Goal: Task Accomplishment & Management: Manage account settings

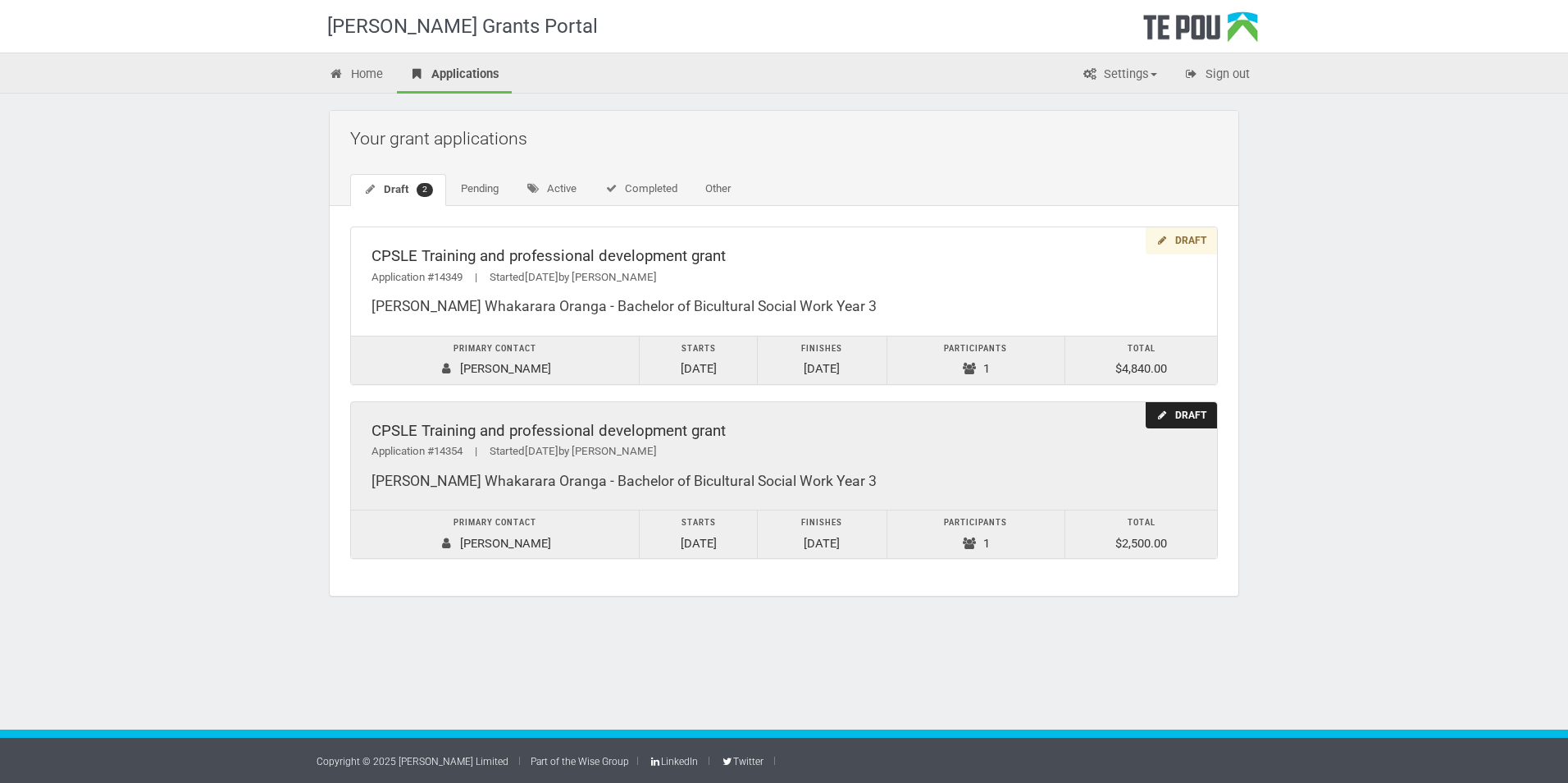
click at [728, 450] on div "Application #14354 | Started 16/09/2025 by Fran Mackay" at bounding box center [784, 451] width 825 height 17
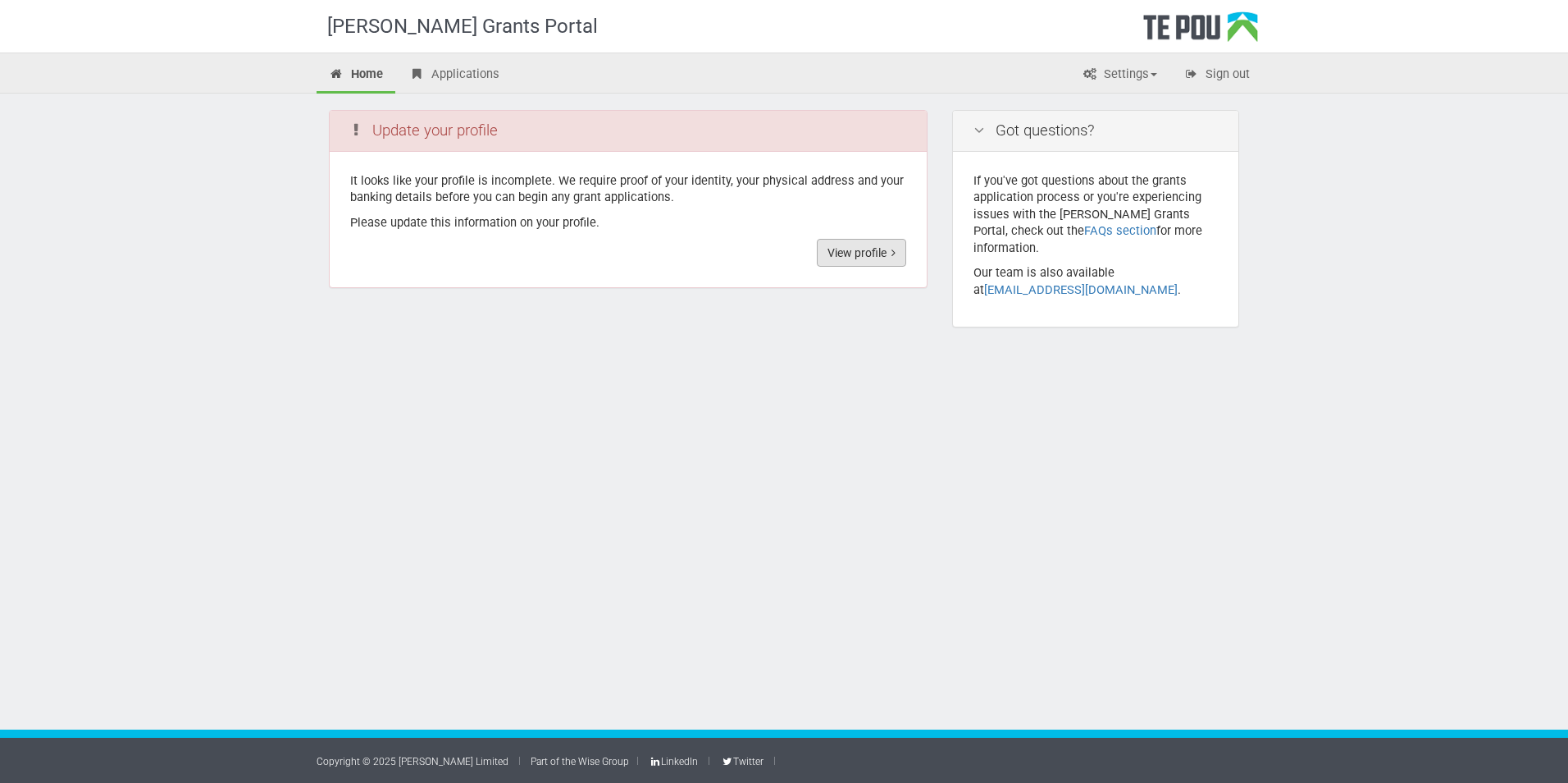
click at [828, 245] on link "View profile" at bounding box center [861, 253] width 89 height 28
click at [862, 251] on link "View profile" at bounding box center [861, 253] width 89 height 28
